Goal: Answer question/provide support

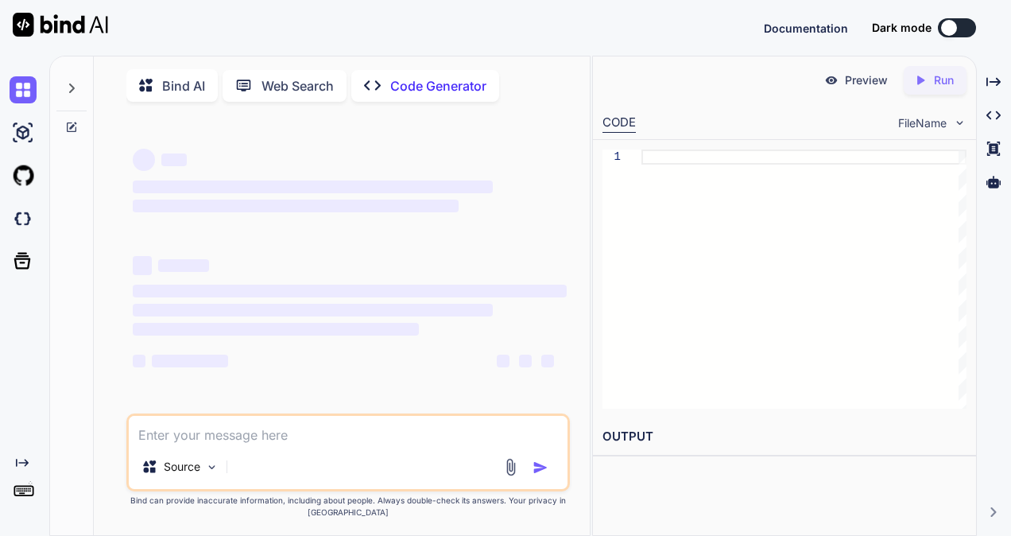
type textarea "x"
click at [201, 436] on textarea at bounding box center [348, 430] width 439 height 29
type textarea "As checked mentioned ID is not tcs mail id, we support for tcs mail id queries.…"
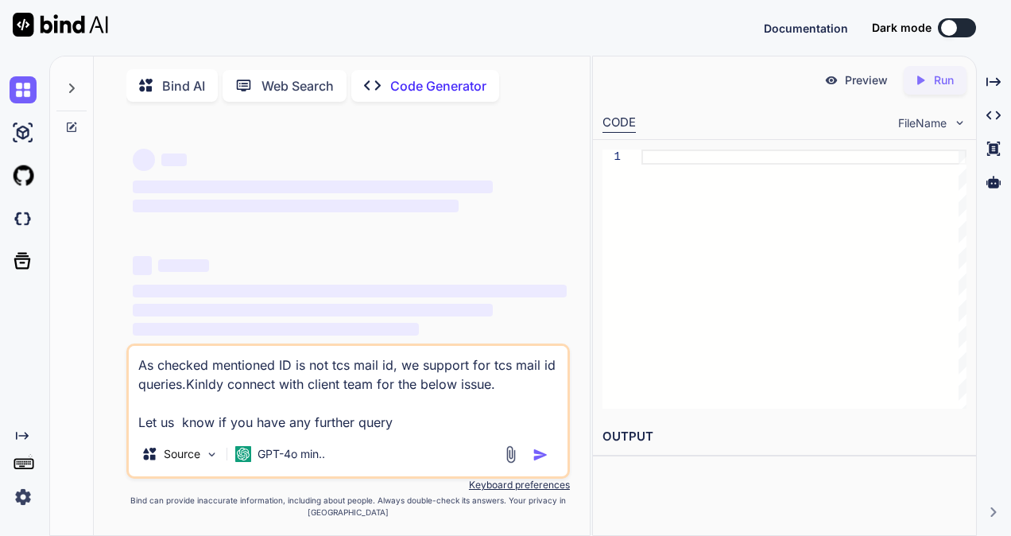
type textarea "x"
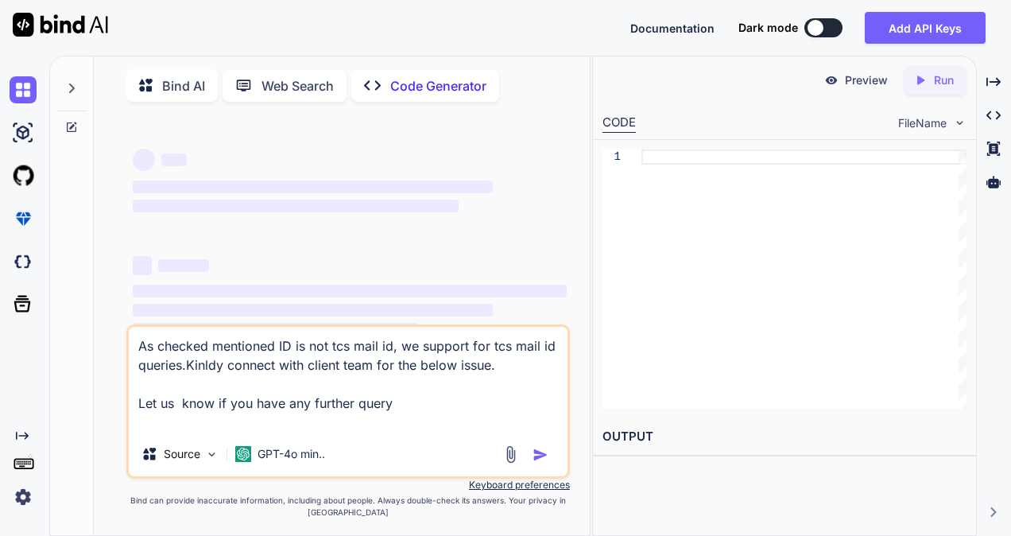
type textarea "As checked mentioned ID is not tcs mail id, we support for tcs mail id queries.…"
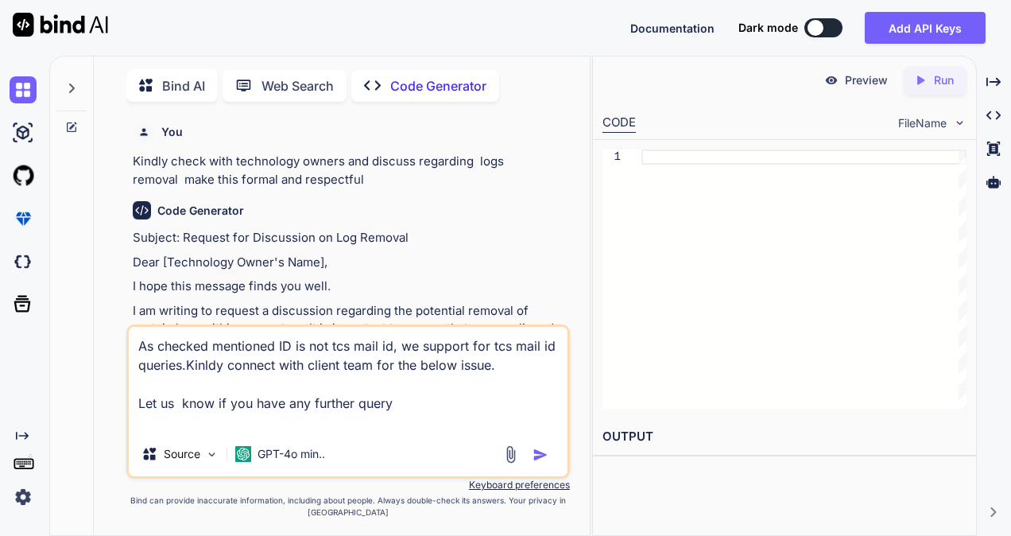
type textarea "x"
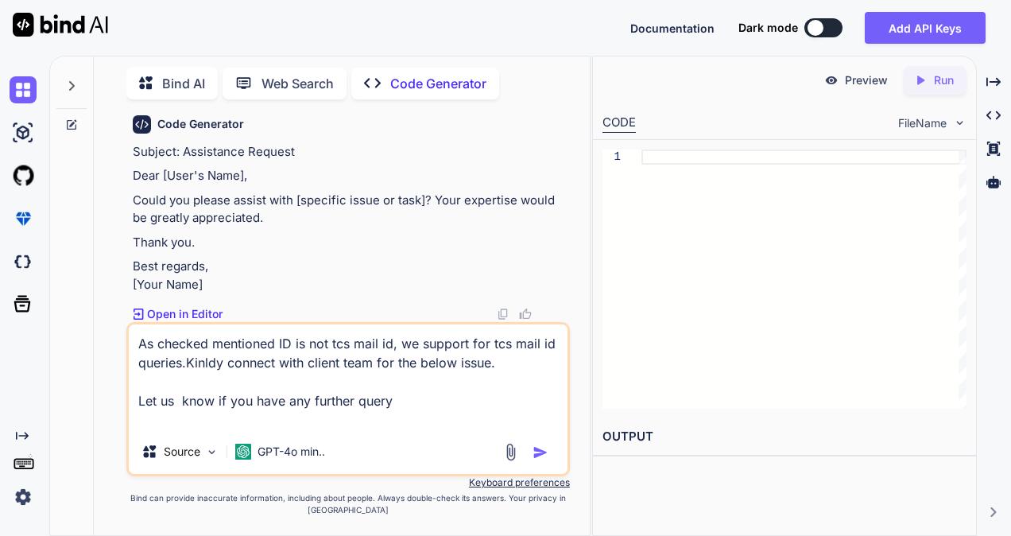
scroll to position [1659, 0]
type textarea "As checked mentioned ID is not tcs mail id, we support for tcs mail id queries.…"
type textarea "x"
type textarea "As checked mentioned ID is not tcs mail id, we support for tcs mail id queries.…"
type textarea "x"
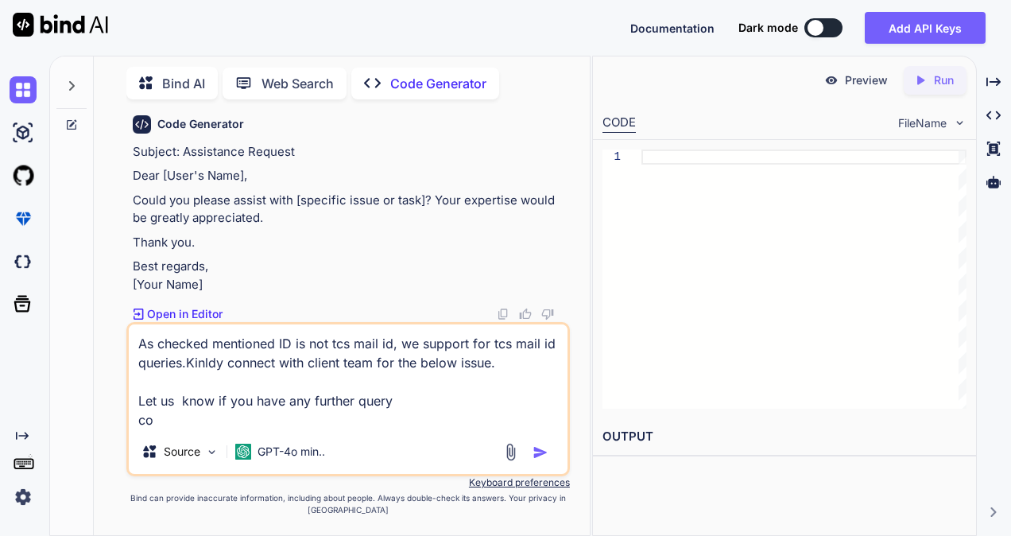
type textarea "As checked mentioned ID is not tcs mail id, we support for tcs mail id queries.…"
type textarea "x"
type textarea "As checked mentioned ID is not tcs mail id, we support for tcs mail id queries.…"
type textarea "x"
type textarea "As checked mentioned ID is not tcs mail id, we support for tcs mail id queries.…"
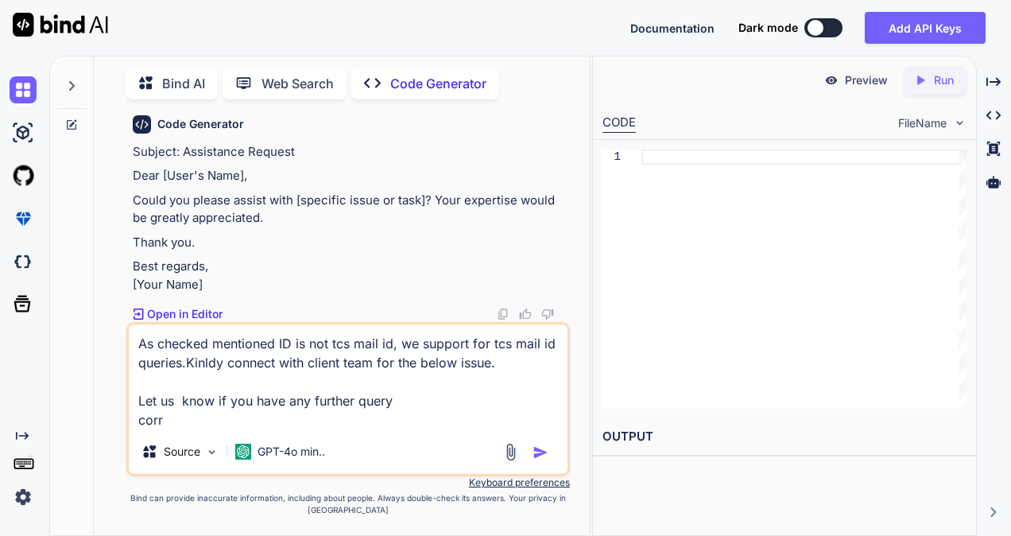
type textarea "x"
type textarea "As checked mentioned ID is not tcs mail id, we support for tcs mail id queries.…"
type textarea "x"
type textarea "As checked mentioned ID is not tcs mail id, we support for tcs mail id queries.…"
type textarea "x"
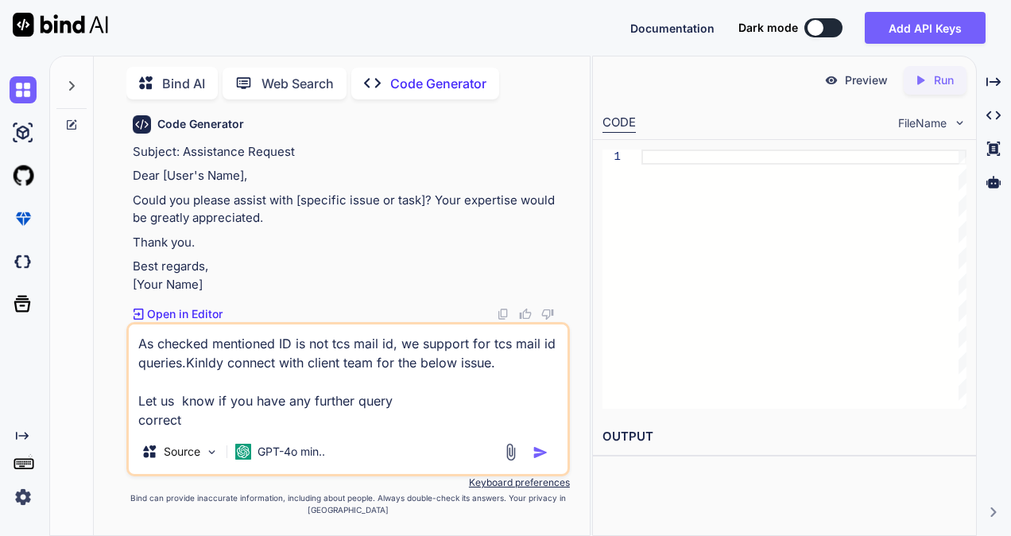
type textarea "As checked mentioned ID is not tcs mail id, we support for tcs mail id queries.…"
type textarea "x"
type textarea "As checked mentioned ID is not tcs mail id, we support for tcs mail id queries.…"
type textarea "x"
type textarea "As checked mentioned ID is not tcs mail id, we support for tcs mail id queries.…"
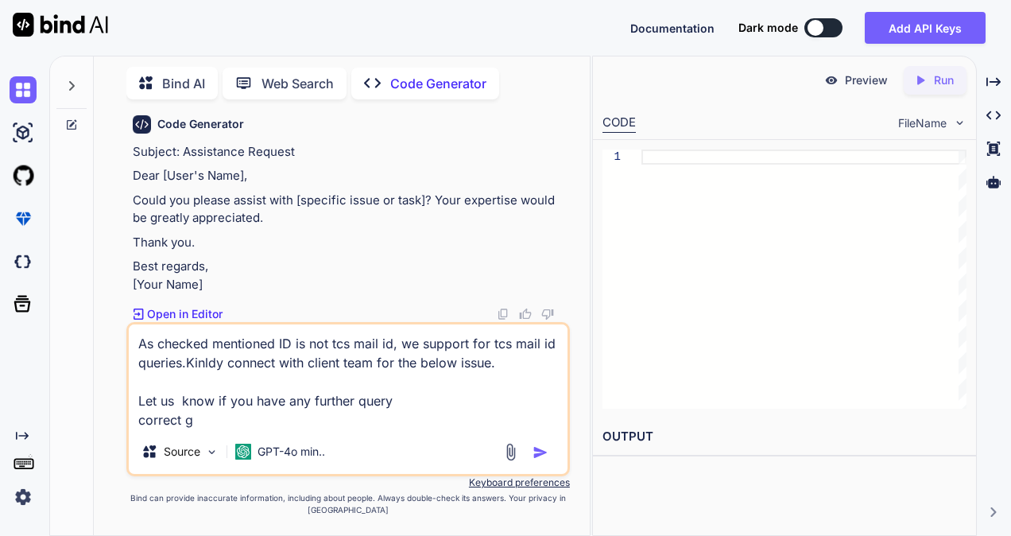
type textarea "x"
type textarea "As checked mentioned ID is not tcs mail id, we support for tcs mail id queries.…"
type textarea "x"
type textarea "As checked mentioned ID is not tcs mail id, we support for tcs mail id queries.…"
type textarea "x"
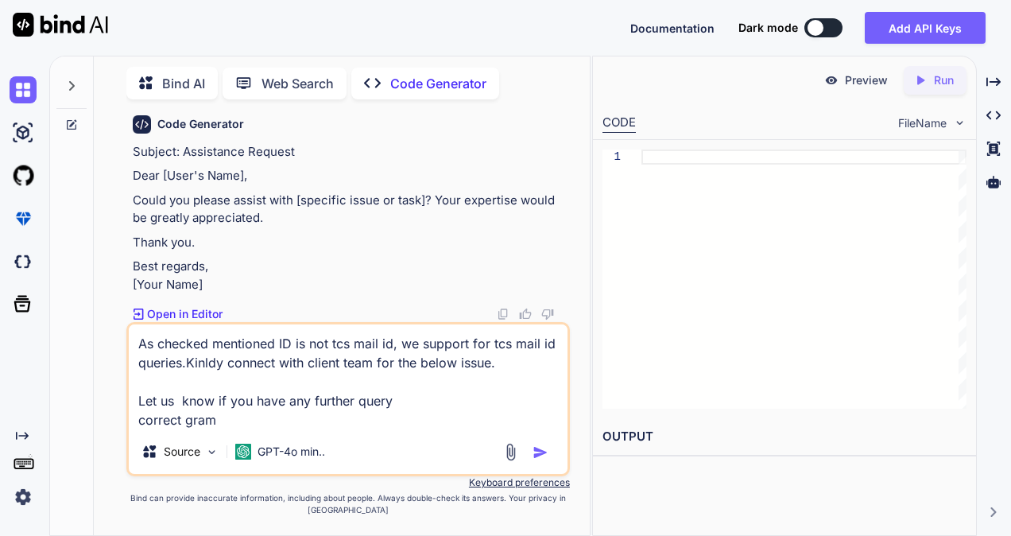
type textarea "As checked mentioned ID is not tcs mail id, we support for tcs mail id queries.…"
type textarea "x"
type textarea "As checked mentioned ID is not tcs mail id, we support for tcs mail id queries.…"
type textarea "x"
type textarea "As checked mentioned ID is not tcs mail id, we support for tcs mail id queries.…"
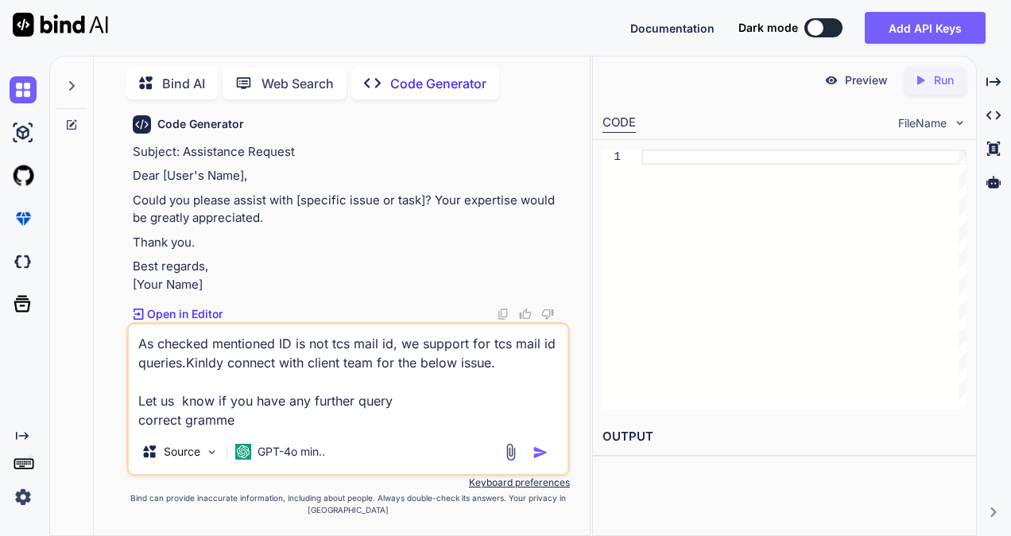
type textarea "x"
type textarea "As checked mentioned ID is not tcs mail id, we support for tcs mail id queries.…"
type textarea "x"
type textarea "As checked mentioned ID is not tcs mail id, we support for tcs mail id queries.…"
type textarea "x"
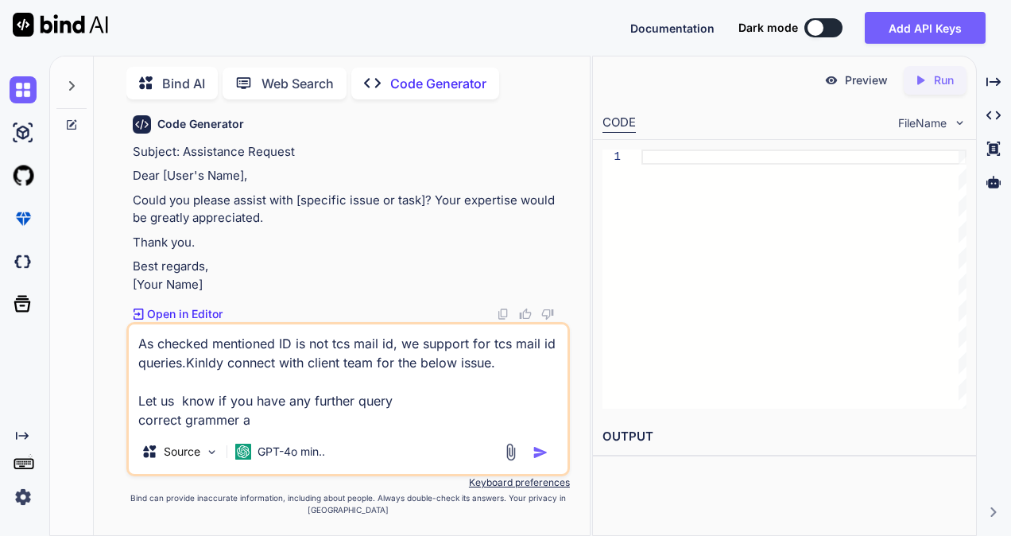
type textarea "As checked mentioned ID is not tcs mail id, we support for tcs mail id queries.…"
type textarea "x"
type textarea "As checked mentioned ID is not tcs mail id, we support for tcs mail id queries.…"
type textarea "x"
type textarea "As checked mentioned ID is not tcs mail id, we support for tcs mail id queries.…"
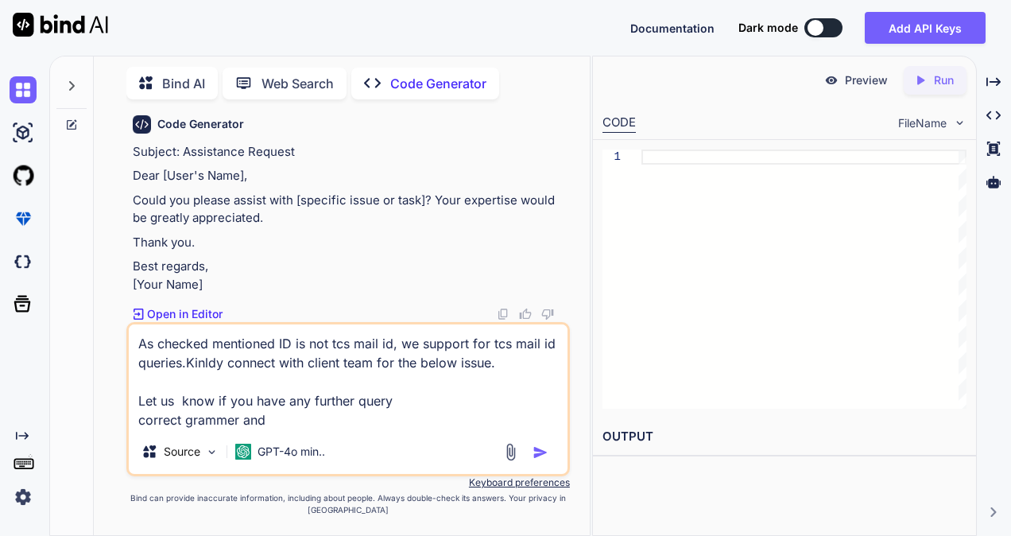
type textarea "x"
type textarea "As checked mentioned ID is not tcs mail id, we support for tcs mail id queries.…"
type textarea "x"
type textarea "As checked mentioned ID is not tcs mail id, we support for tcs mail id queries.…"
type textarea "x"
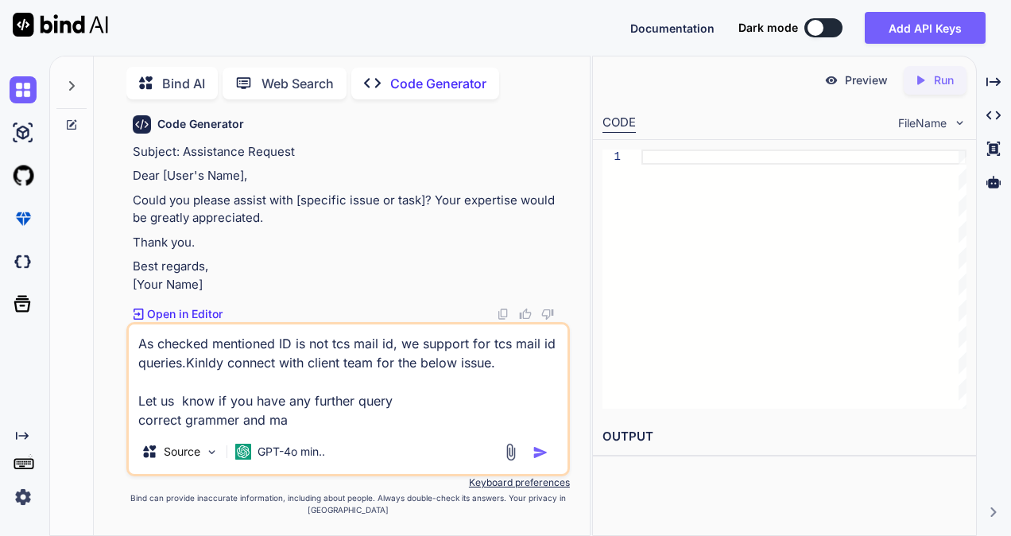
type textarea "As checked mentioned ID is not tcs mail id, we support for tcs mail id queries.…"
type textarea "x"
type textarea "As checked mentioned ID is not tcs mail id, we support for tcs mail id queries.…"
type textarea "x"
type textarea "As checked mentioned ID is not tcs mail id, we support for tcs mail id queries.…"
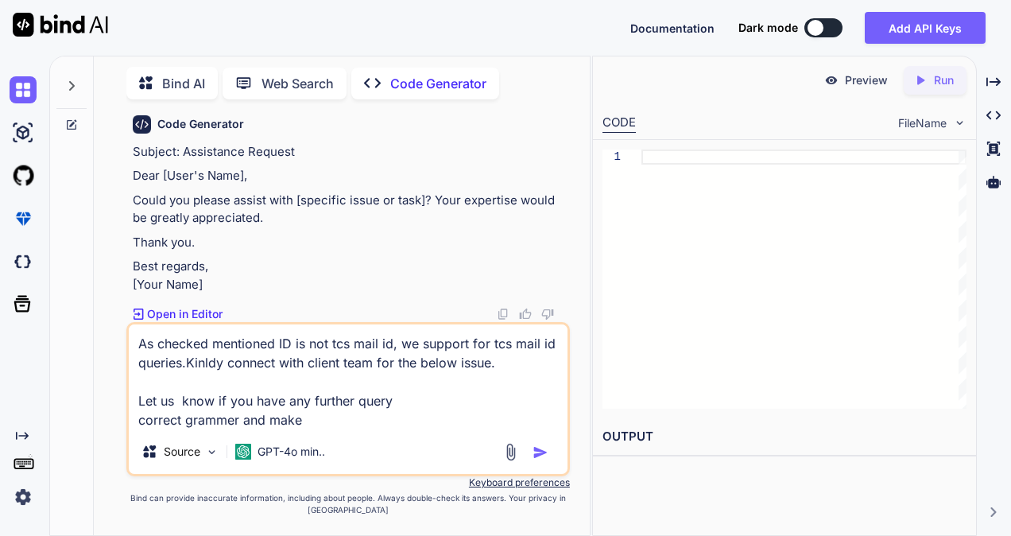
type textarea "x"
type textarea "As checked mentioned ID is not tcs mail id, we support for tcs mail id queries.…"
type textarea "x"
type textarea "As checked mentioned ID is not tcs mail id, we support for tcs mail id queries.…"
type textarea "x"
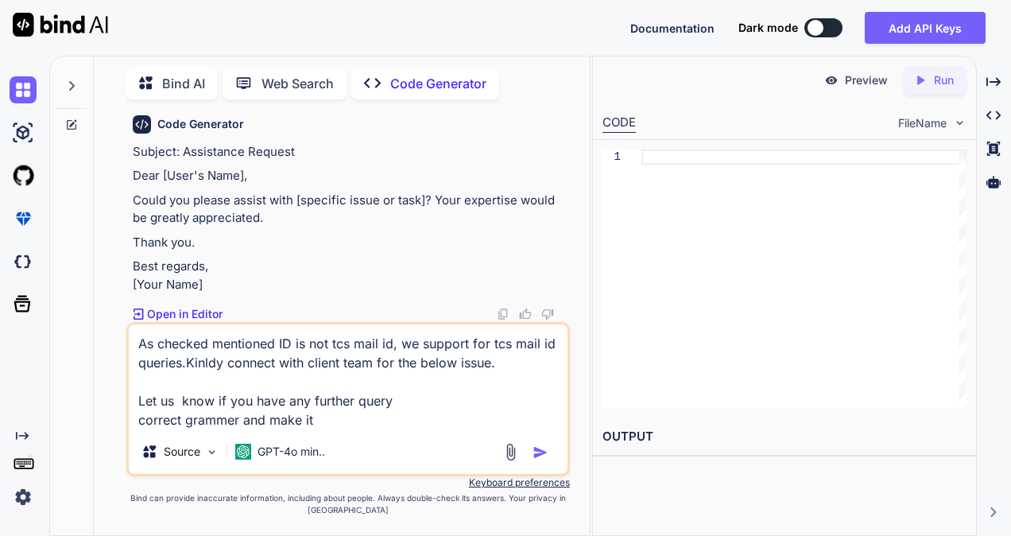
type textarea "As checked mentioned ID is not tcs mail id, we support for tcs mail id queries.…"
type textarea "x"
type textarea "As checked mentioned ID is not tcs mail id, we support for tcs mail id queries.…"
type textarea "x"
type textarea "As checked mentioned ID is not tcs mail id, we support for tcs mail id queries.…"
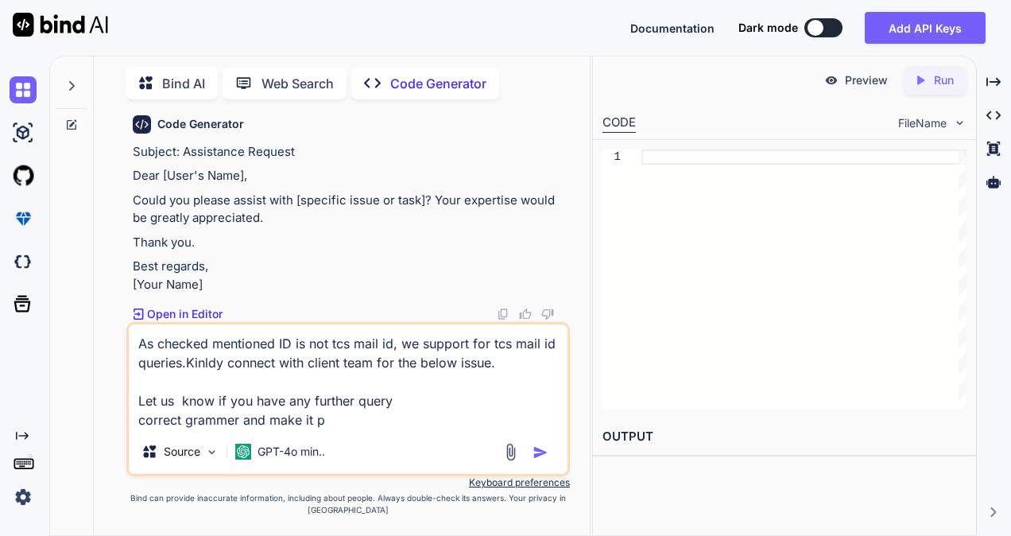
type textarea "x"
type textarea "As checked mentioned ID is not tcs mail id, we support for tcs mail id queries.…"
type textarea "x"
type textarea "As checked mentioned ID is not tcs mail id, we support for tcs mail id queries.…"
type textarea "x"
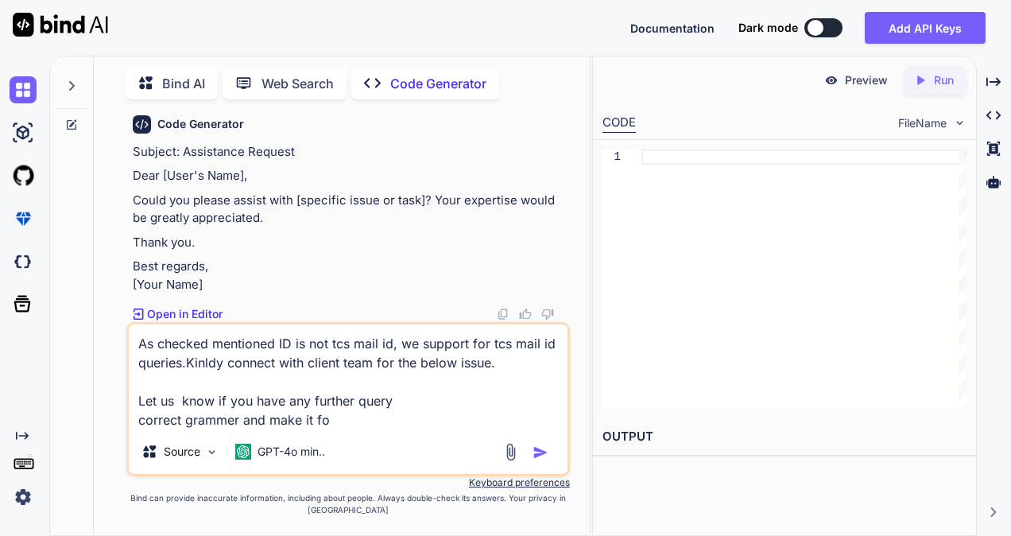
type textarea "As checked mentioned ID is not tcs mail id, we support for tcs mail id queries.…"
type textarea "x"
type textarea "As checked mentioned ID is not tcs mail id, we support for tcs mail id queries.…"
type textarea "x"
type textarea "As checked mentioned ID is not tcs mail id, we support for tcs mail id queries.…"
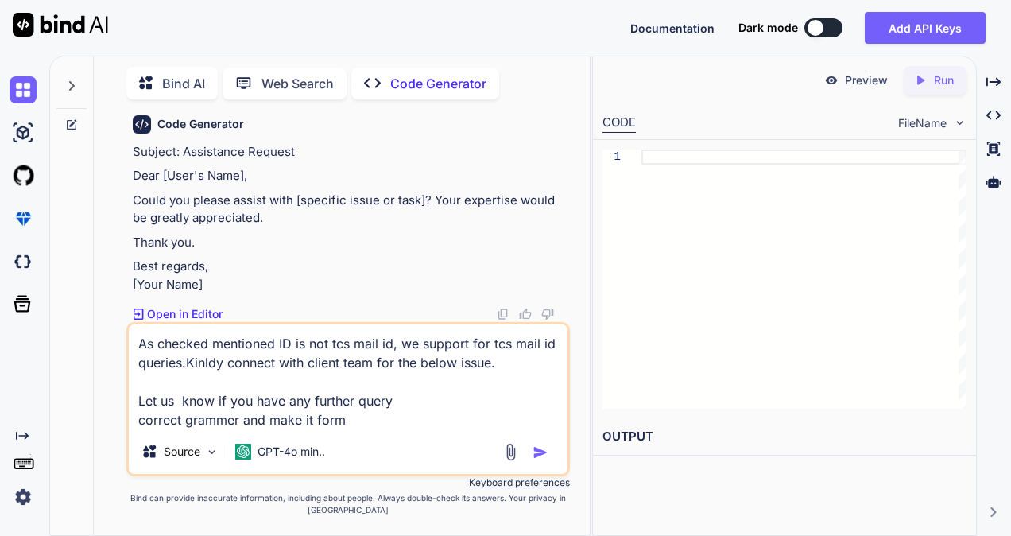
type textarea "x"
type textarea "As checked mentioned ID is not tcs mail id, we support for tcs mail id queries.…"
type textarea "x"
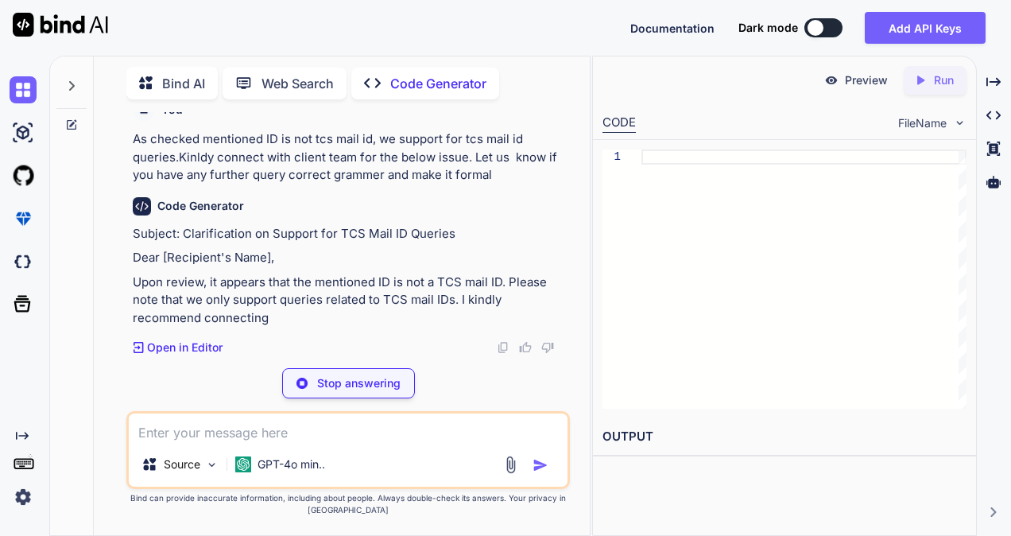
scroll to position [1953, 0]
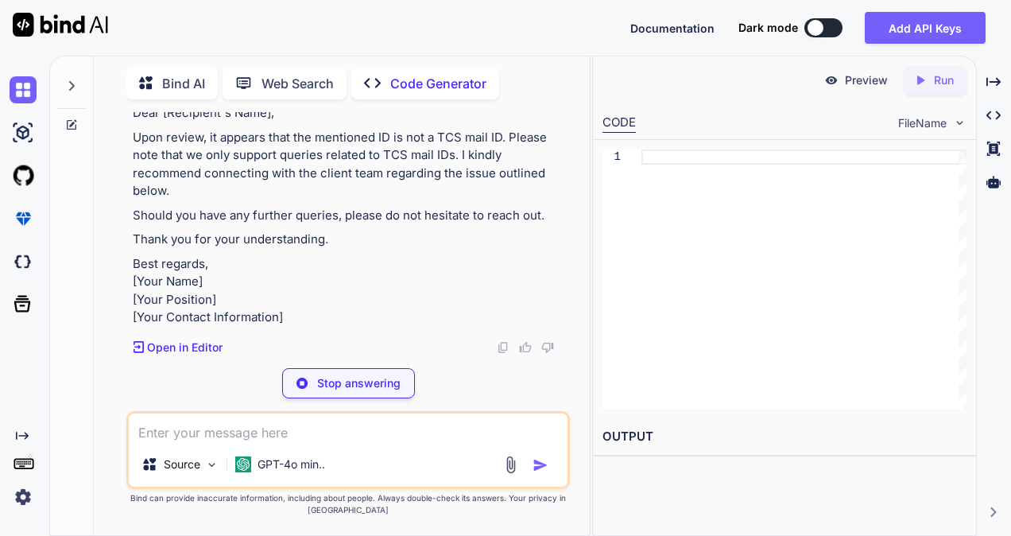
type textarea "x"
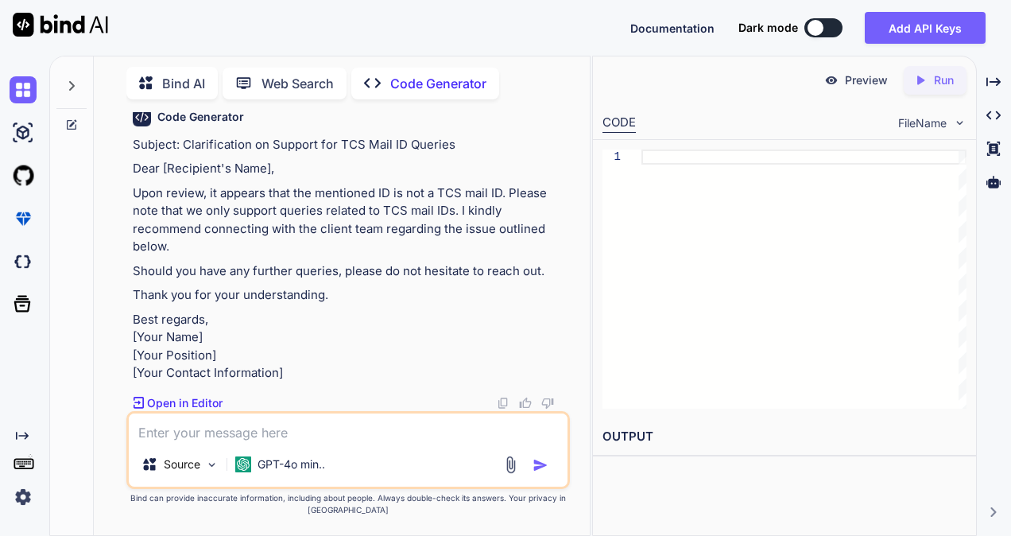
scroll to position [2033, 0]
type textarea "a"
type textarea "x"
type textarea "an"
type textarea "x"
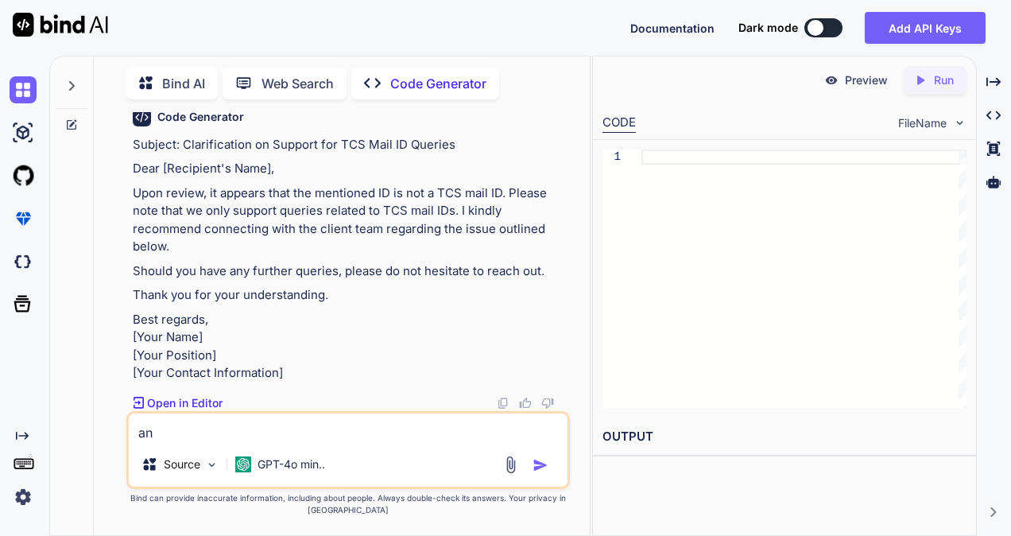
type textarea "and"
type textarea "x"
type textarea "and"
type textarea "x"
type textarea "and m"
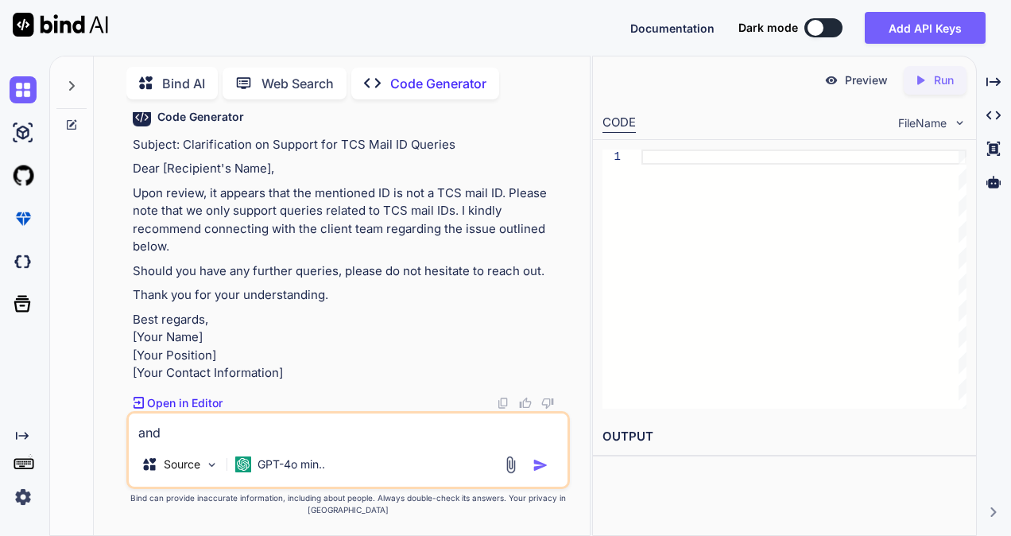
type textarea "x"
type textarea "and ma"
type textarea "x"
type textarea "and mak"
type textarea "x"
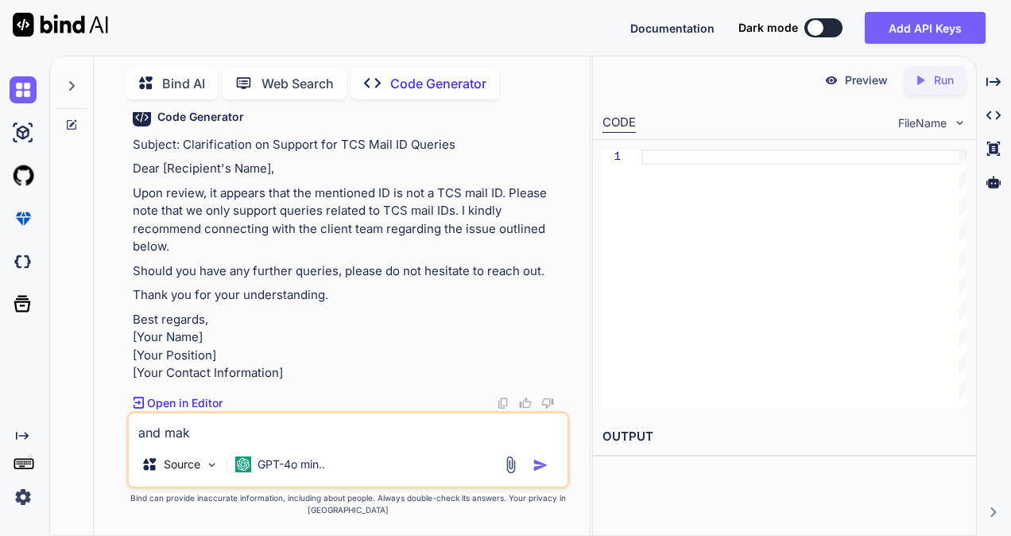
type textarea "and make"
type textarea "x"
type textarea "and make"
type textarea "x"
type textarea "and make i"
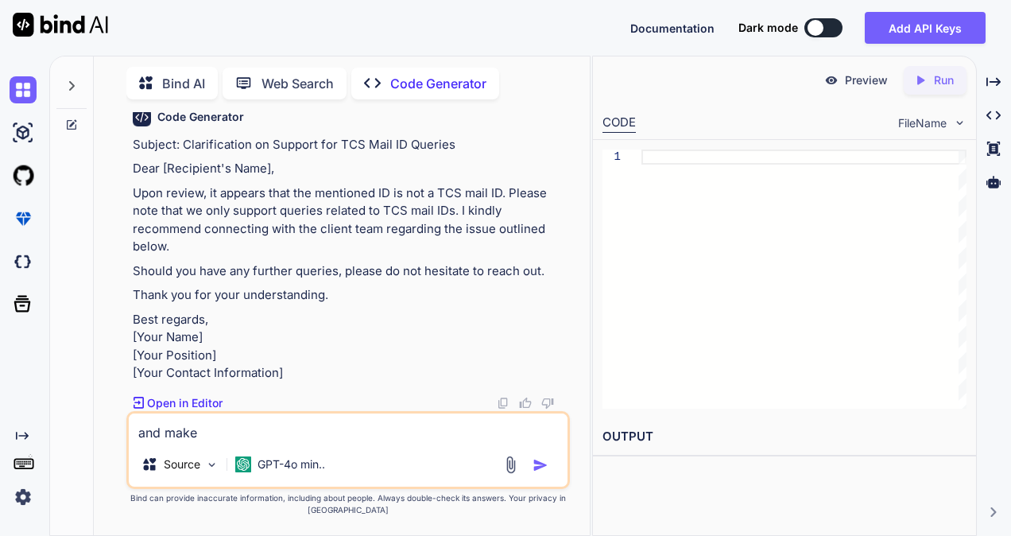
type textarea "x"
type textarea "and make it"
type textarea "x"
type textarea "and make it"
type textarea "x"
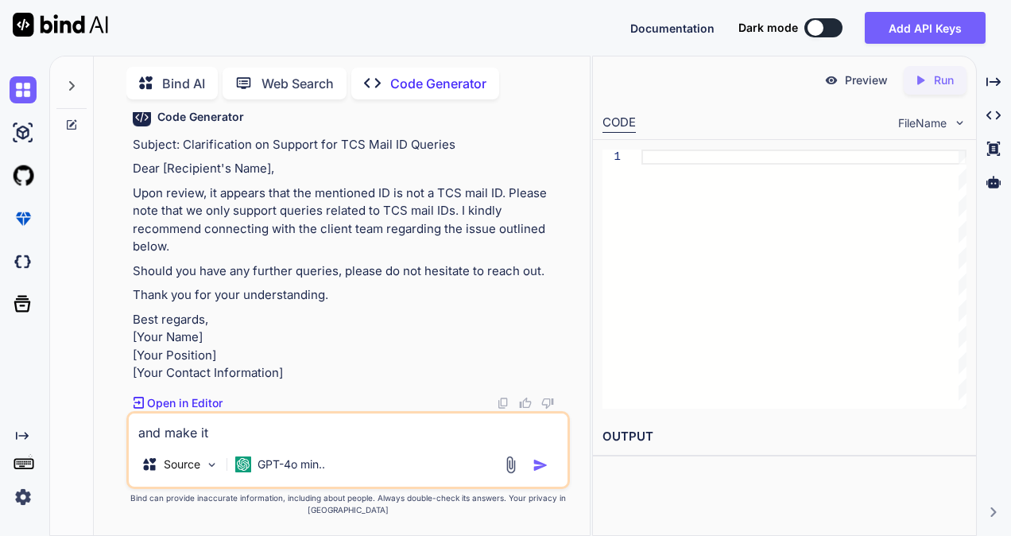
type textarea "and make it s"
type textarea "x"
type textarea "and make it sh"
type textarea "x"
type textarea "and make it sho"
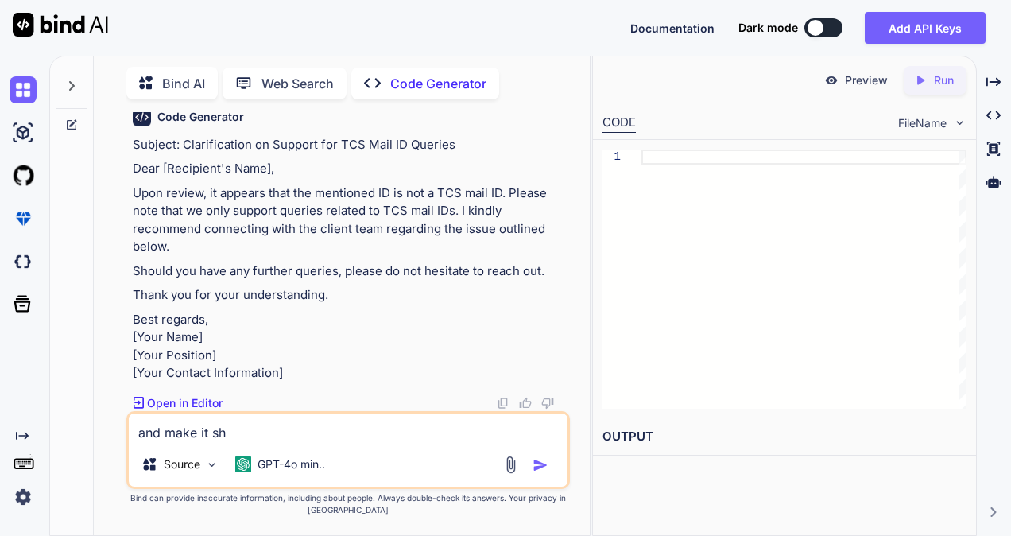
type textarea "x"
type textarea "and make it shor"
type textarea "x"
type textarea "and make it short"
type textarea "x"
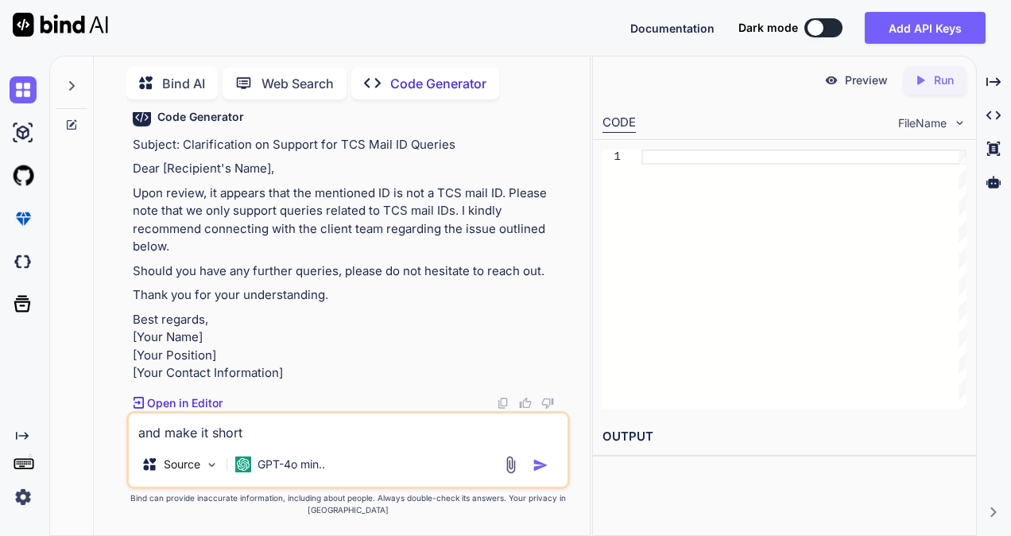
type textarea "and make it short"
type textarea "x"
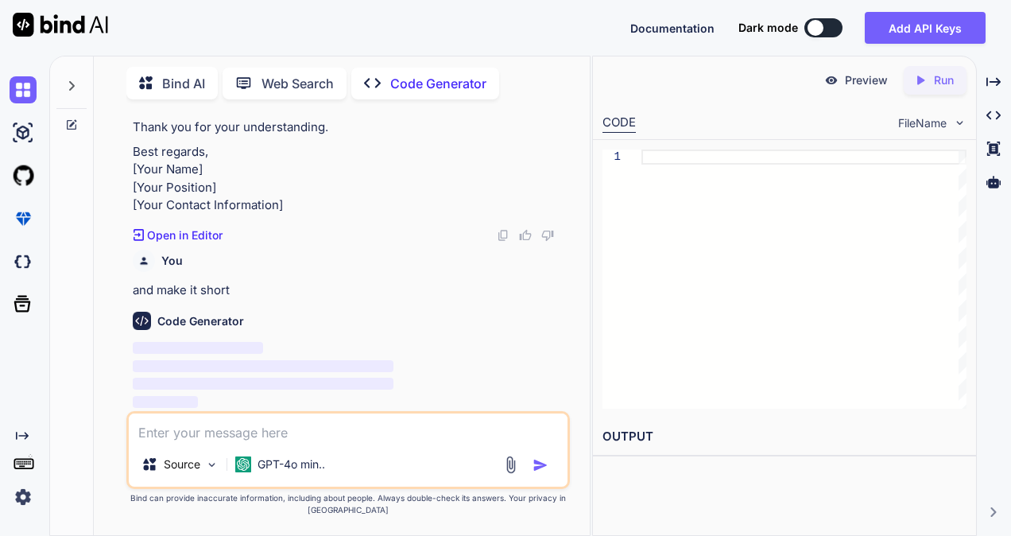
scroll to position [2282, 0]
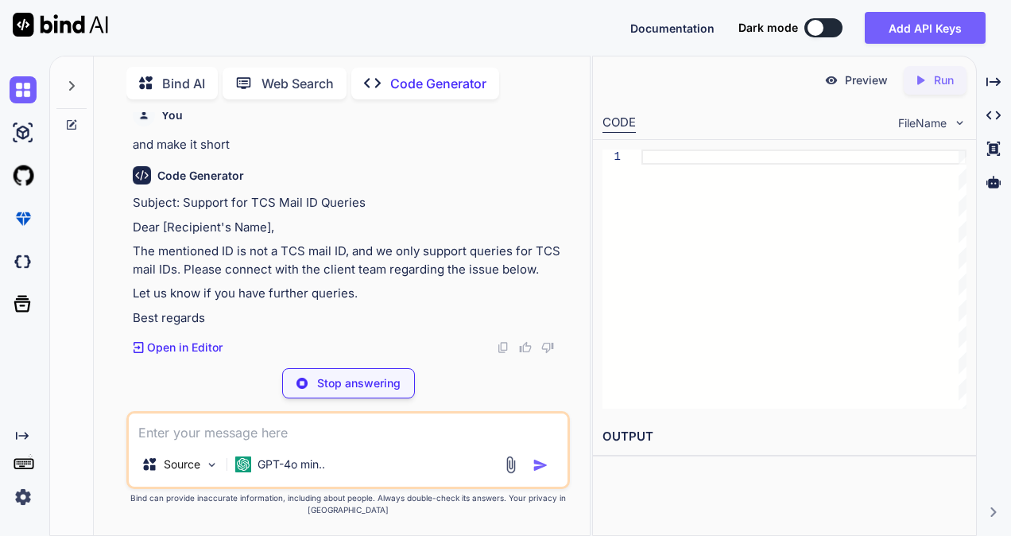
type textarea "x"
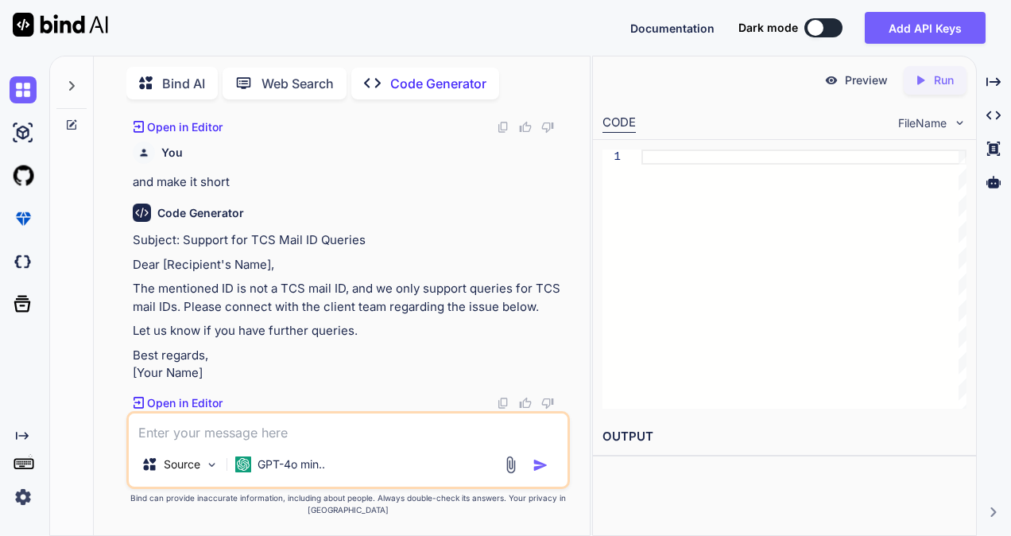
scroll to position [2408, 0]
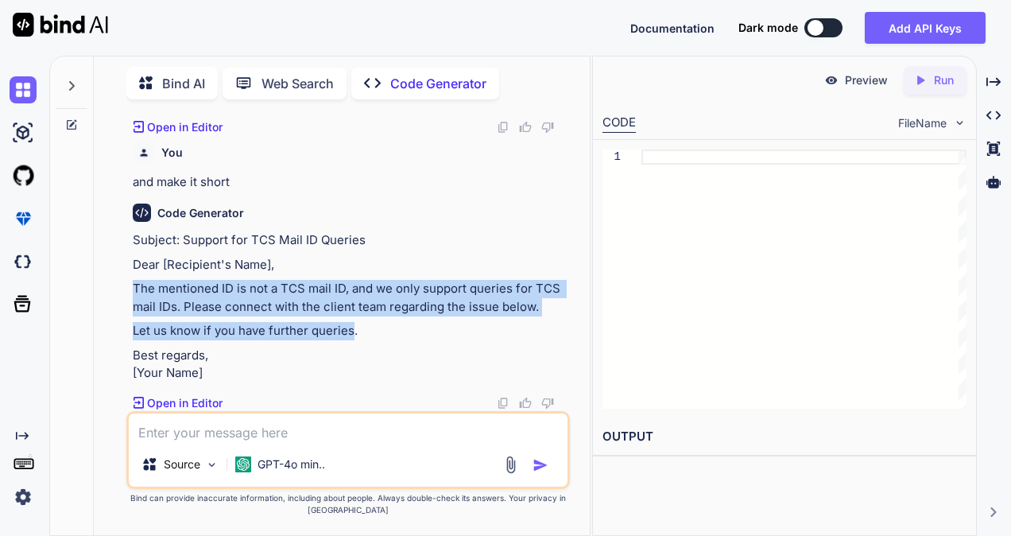
drag, startPoint x: 131, startPoint y: 262, endPoint x: 353, endPoint y: 316, distance: 228.2
click at [353, 316] on div "You Kindly check with technology owners and discuss regarding logs removal make…" at bounding box center [350, 261] width 440 height 299
copy div "The mentioned ID is not a TCS mail ID, and we only support queries for TCS mail…"
